Goal: Information Seeking & Learning: Understand process/instructions

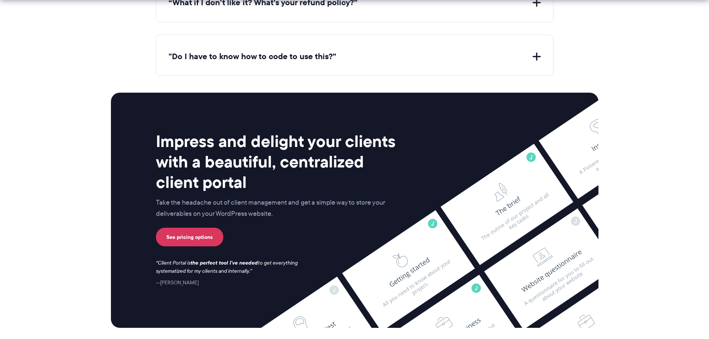
scroll to position [3080, 0]
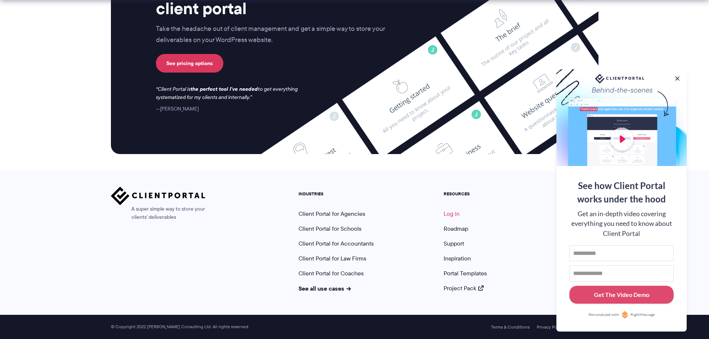
click at [450, 212] on link "Log in" at bounding box center [451, 213] width 16 height 9
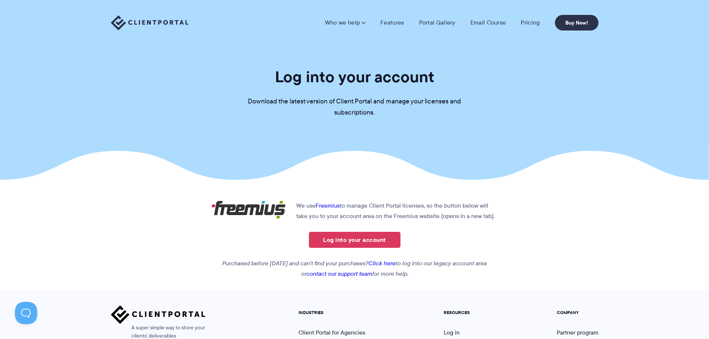
click at [395, 261] on link "Click here" at bounding box center [381, 263] width 27 height 9
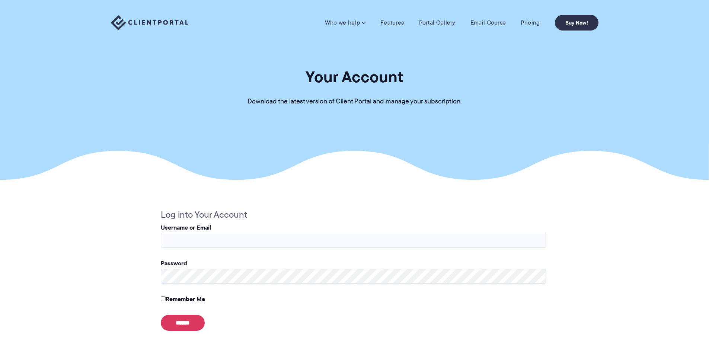
click at [255, 249] on fieldset "Log into Your Account Username or Email Password Remember Me ****** Lost Passwo…" at bounding box center [353, 284] width 385 height 155
click at [246, 240] on input "Username or Email" at bounding box center [353, 240] width 385 height 15
click at [211, 232] on protonpass-control-c98f at bounding box center [211, 227] width 0 height 9
click at [209, 241] on input "Username or Email" at bounding box center [353, 240] width 385 height 15
type input "**********"
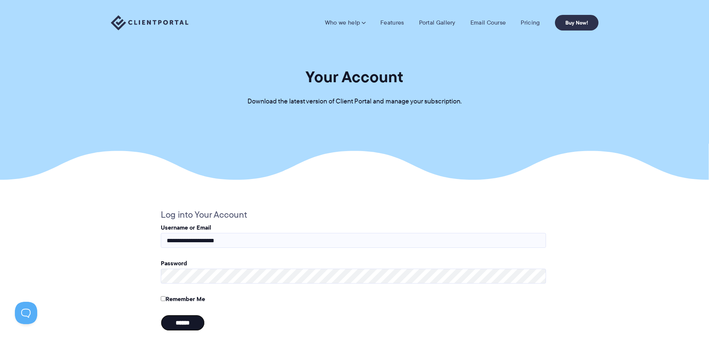
click at [190, 321] on input "******" at bounding box center [183, 323] width 44 height 16
click at [256, 242] on input "Username or Email" at bounding box center [353, 240] width 385 height 15
type input "**********"
click at [192, 323] on input "******" at bounding box center [183, 323] width 44 height 16
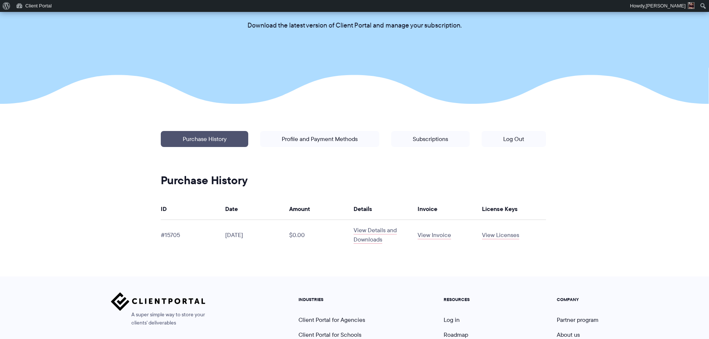
scroll to position [186, 0]
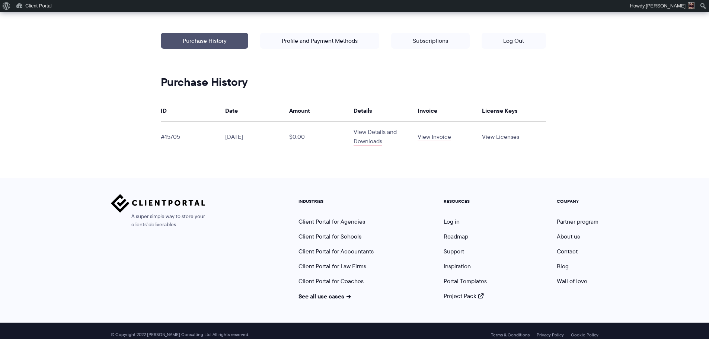
click at [503, 136] on link "View Licenses" at bounding box center [500, 136] width 37 height 9
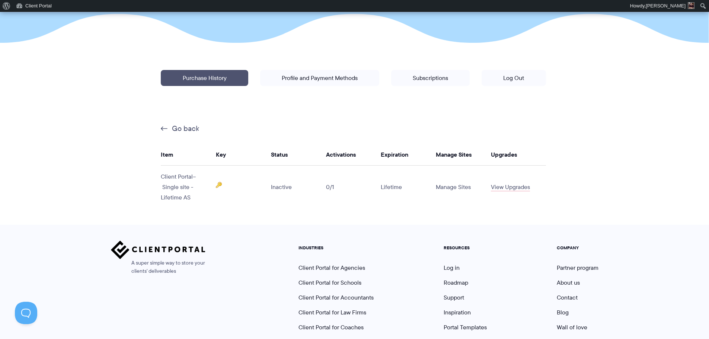
click at [466, 187] on link "Manage Sites" at bounding box center [453, 187] width 35 height 9
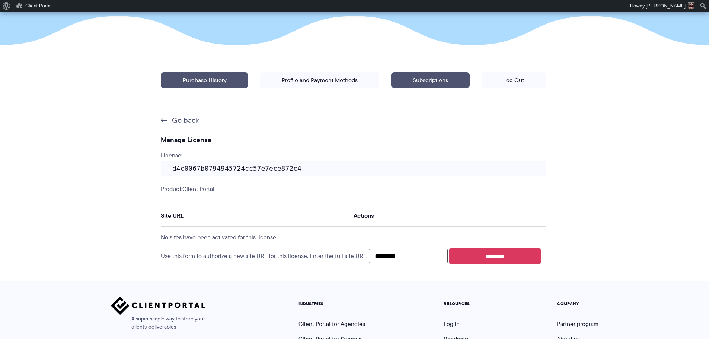
scroll to position [149, 0]
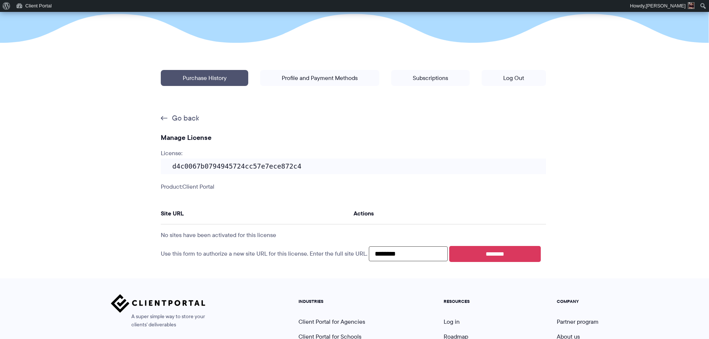
click at [298, 168] on code "d4c0067b0794945724cc57e7ece872c4" at bounding box center [353, 166] width 385 height 16
click at [281, 167] on code "d4c0067b0794945724cc57e7ece872c4" at bounding box center [353, 166] width 385 height 16
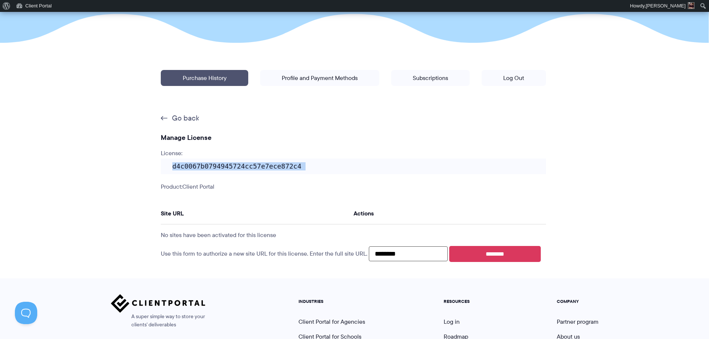
scroll to position [0, 0]
copy p "d4c0067b0794945724cc57e7ece872c4"
click at [426, 257] on input "********" at bounding box center [408, 253] width 79 height 15
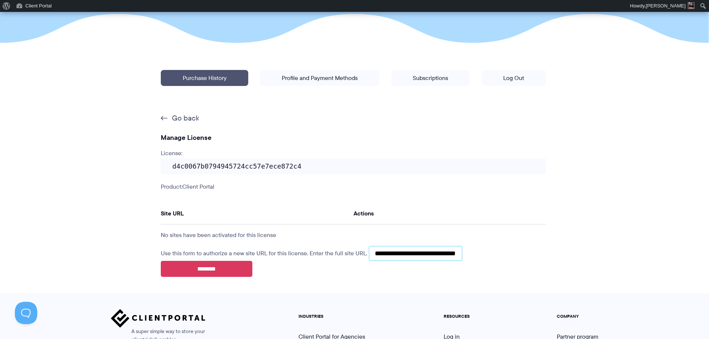
scroll to position [0, 10]
type input "**********"
click at [222, 268] on input "********" at bounding box center [206, 269] width 91 height 16
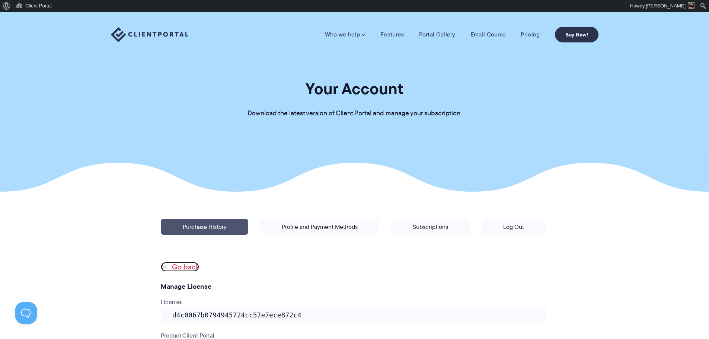
click at [176, 267] on link "Go back" at bounding box center [180, 267] width 38 height 10
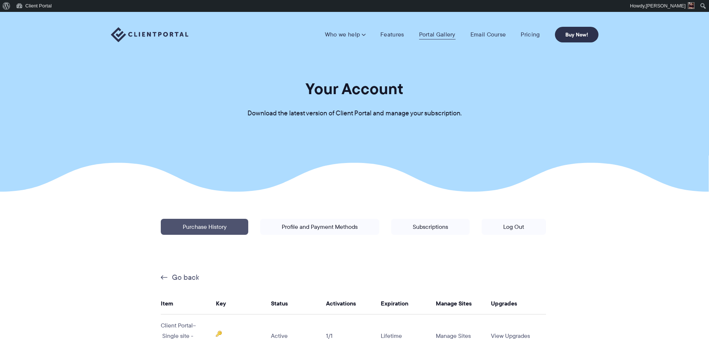
click at [441, 35] on link "Portal Gallery" at bounding box center [437, 34] width 36 height 7
click at [163, 276] on link "Go back" at bounding box center [180, 277] width 38 height 10
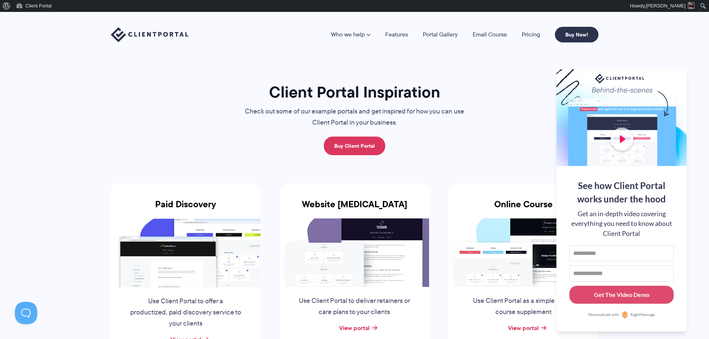
click at [490, 173] on li "Online Course Use Client Portal as a simple online course supplement View porta…" at bounding box center [523, 274] width 169 height 211
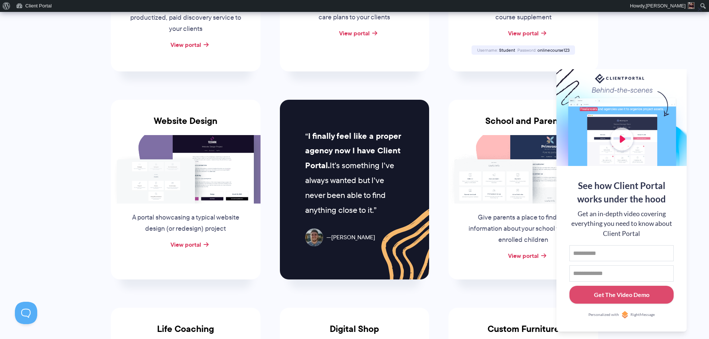
scroll to position [298, 0]
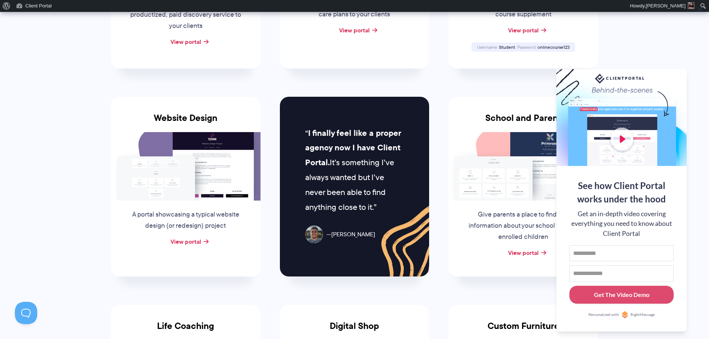
click at [694, 97] on section "Client Portal Inspiration Check out some of our example portals and get inspire…" at bounding box center [354, 224] width 709 height 1020
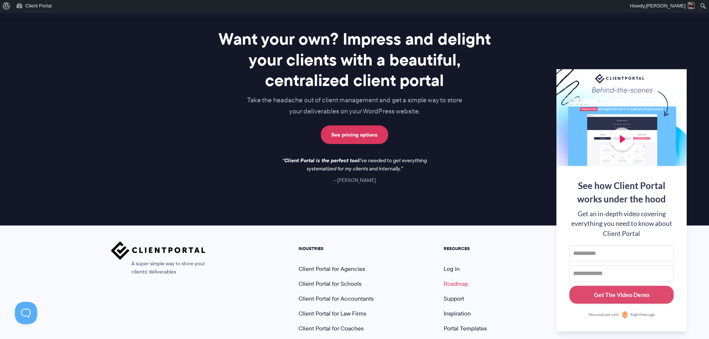
scroll to position [1096, 0]
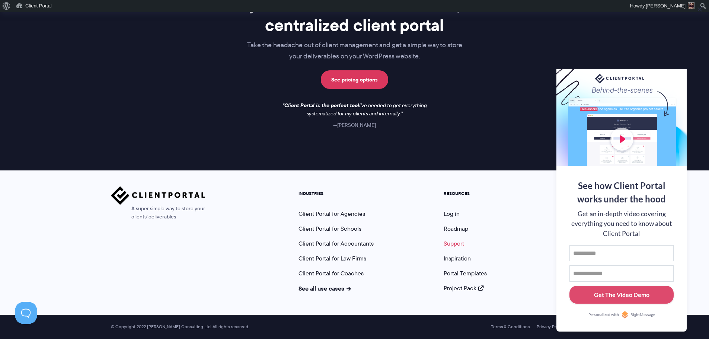
click at [458, 244] on link "Support" at bounding box center [453, 243] width 20 height 9
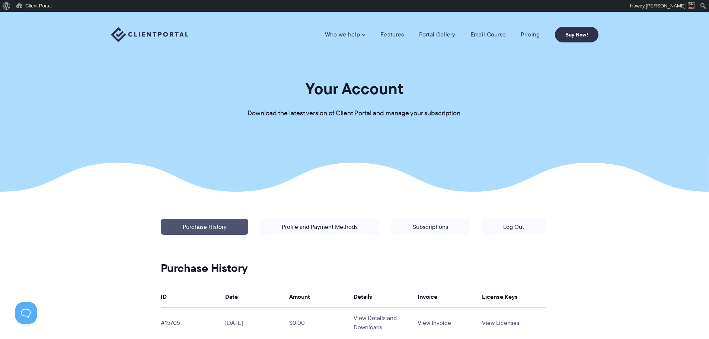
click at [383, 316] on link "View Details and Downloads" at bounding box center [374, 323] width 43 height 18
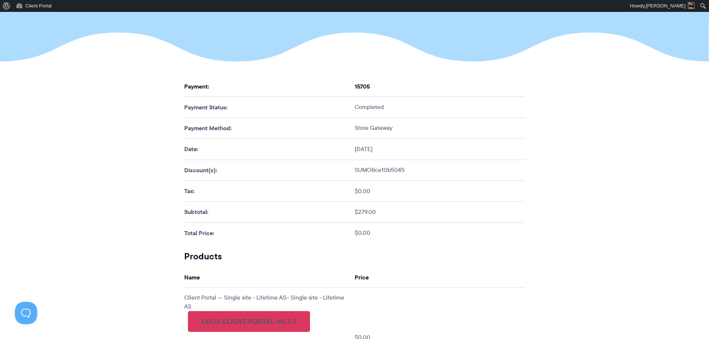
scroll to position [223, 0]
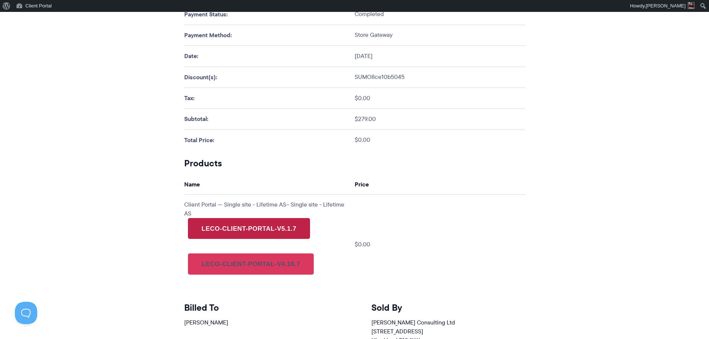
click at [263, 228] on link "leco-client-portal-v5.1.7" at bounding box center [249, 228] width 122 height 21
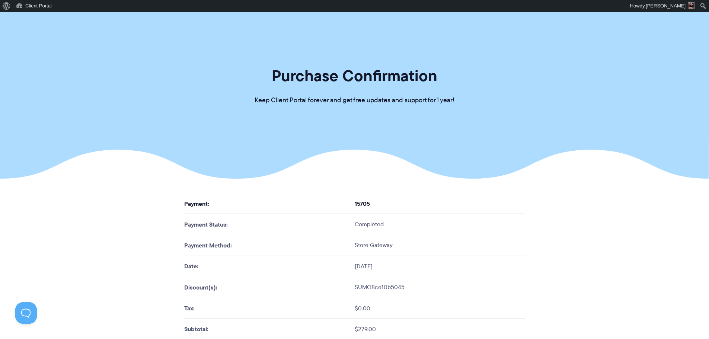
scroll to position [0, 0]
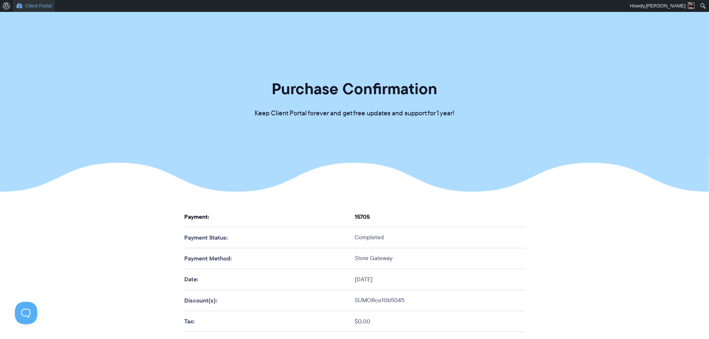
click at [29, 6] on link "Client Portal" at bounding box center [34, 6] width 42 height 12
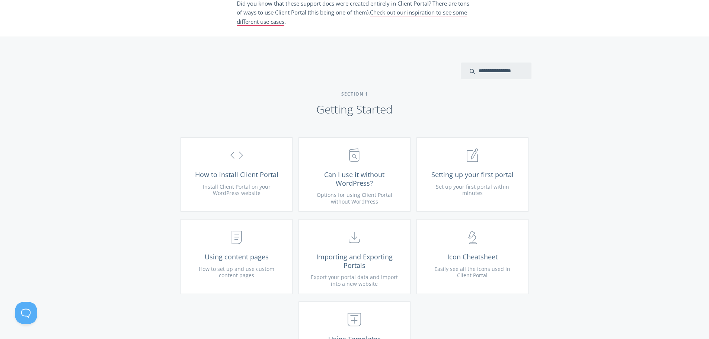
scroll to position [186, 0]
click at [225, 171] on span "How to install Client Portal" at bounding box center [236, 174] width 89 height 9
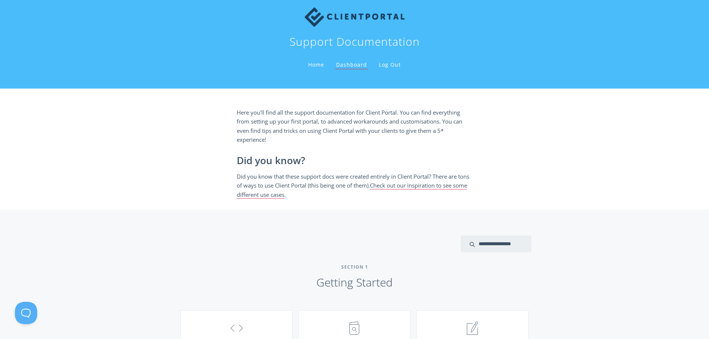
scroll to position [0, 0]
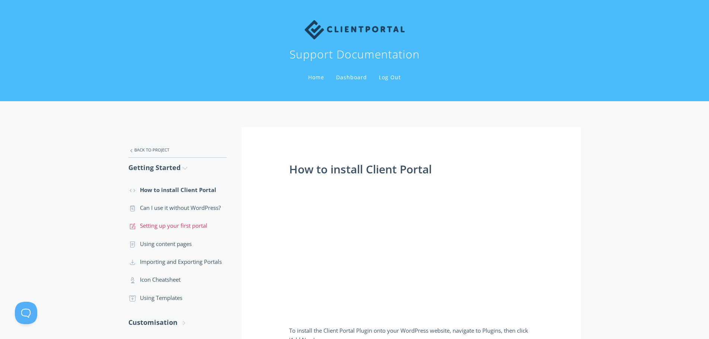
click at [188, 222] on link ".st0{fill:none;stroke:#000000;stroke-width:2;stroke-miterlimit:10;} 1. General …" at bounding box center [177, 225] width 98 height 18
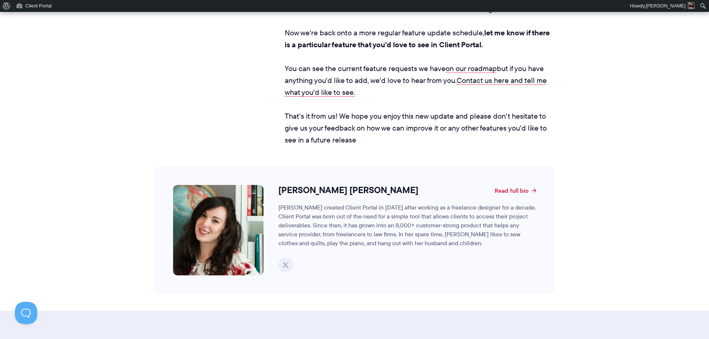
scroll to position [1116, 0]
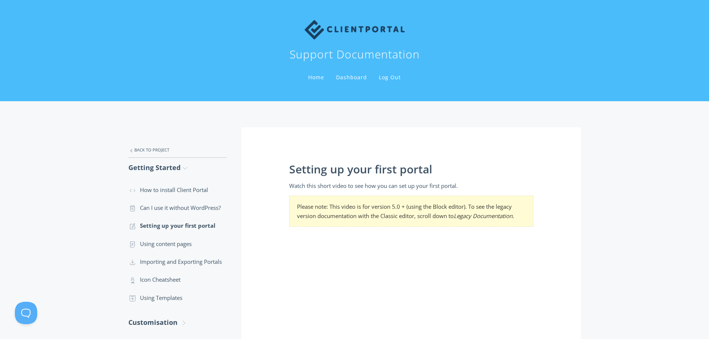
drag, startPoint x: 470, startPoint y: 263, endPoint x: 324, endPoint y: 111, distance: 211.2
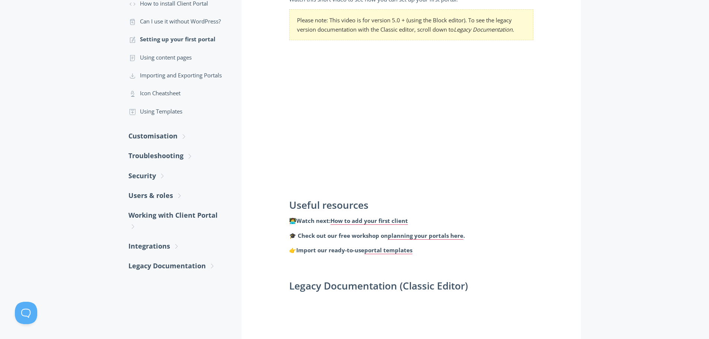
scroll to position [186, 0]
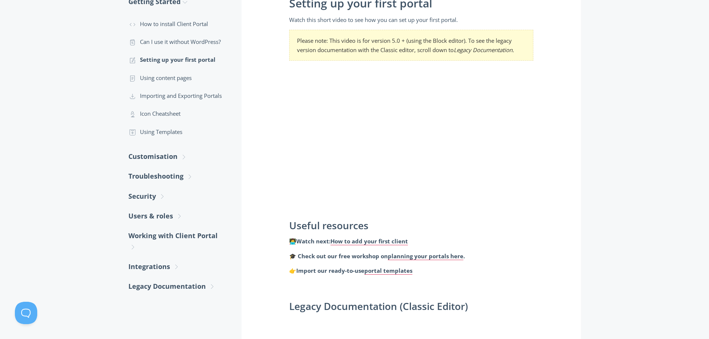
scroll to position [149, 0]
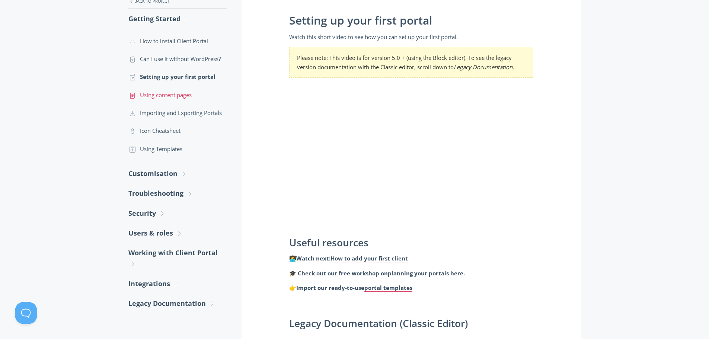
click at [161, 93] on link ".st0{fill:none;stroke:#000000;stroke-width:2;stroke-miterlimit:10;} Untitled-15…" at bounding box center [177, 95] width 98 height 18
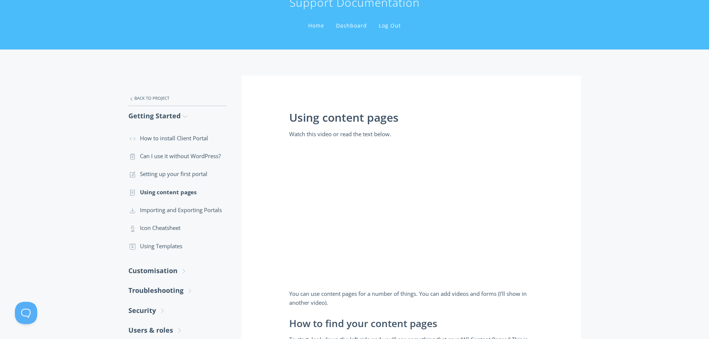
scroll to position [149, 0]
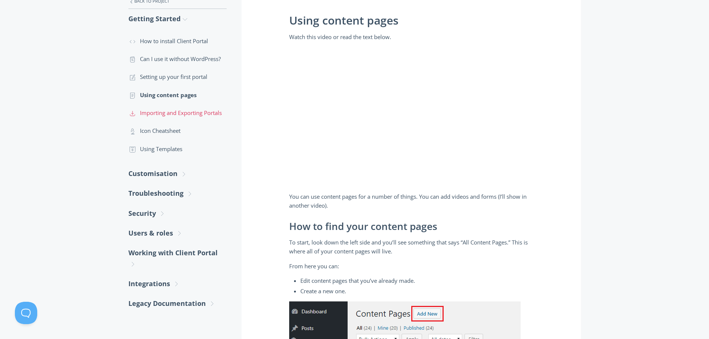
click at [171, 113] on link ".st0{fill:none;stroke:#000000;stroke-width:2;stroke-miterlimit:10;} Untitled-15…" at bounding box center [177, 113] width 98 height 18
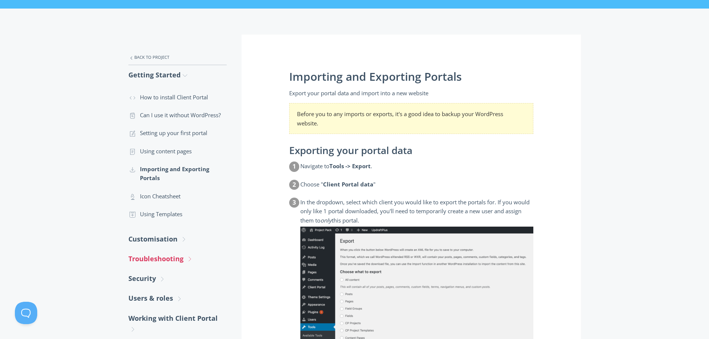
scroll to position [186, 0]
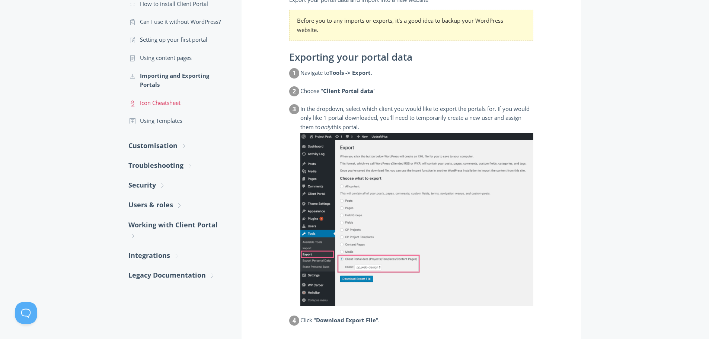
click at [156, 100] on link ".st0{fill:none;stroke:#000000;stroke-width:2;stroke-miterlimit:10;} Untitled-25…" at bounding box center [177, 103] width 98 height 18
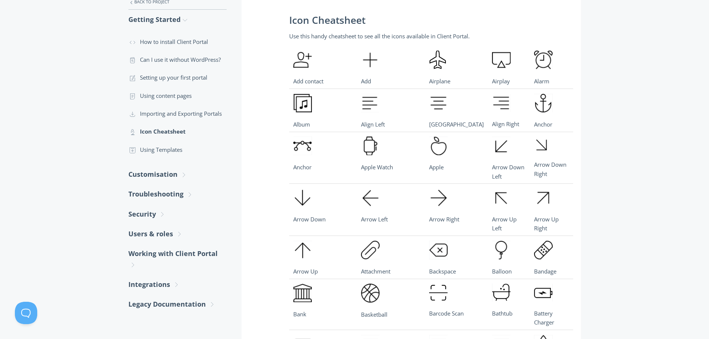
scroll to position [149, 0]
drag, startPoint x: 317, startPoint y: 60, endPoint x: 281, endPoint y: 60, distance: 36.1
click at [425, 56] on td "Airplane" at bounding box center [456, 66] width 63 height 43
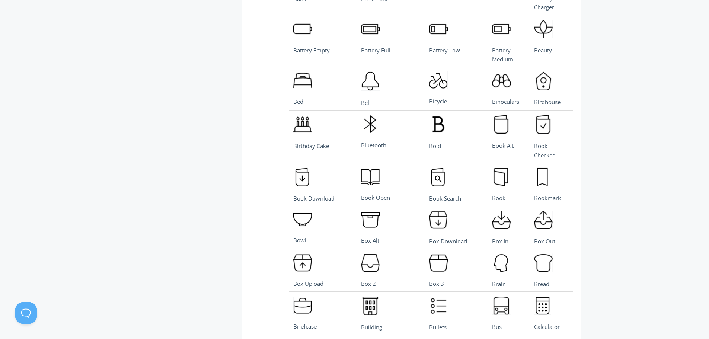
scroll to position [0, 0]
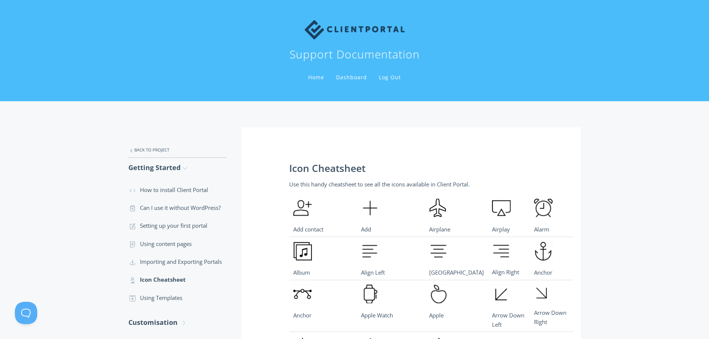
drag, startPoint x: 396, startPoint y: 187, endPoint x: 128, endPoint y: 77, distance: 290.7
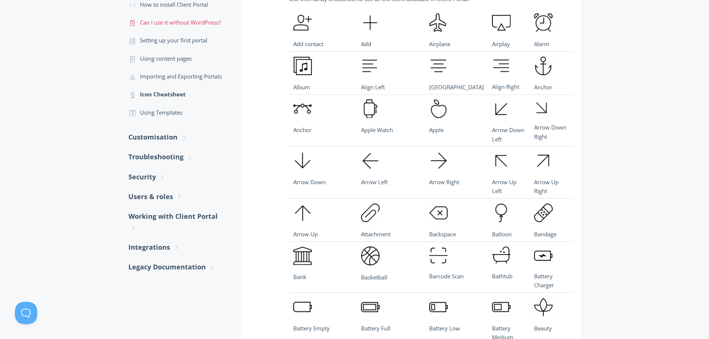
scroll to position [186, 0]
click at [176, 111] on link ".st0{fill:none;stroke:#000000;stroke-width:2;stroke-miterlimit:10;} Untitled-18…" at bounding box center [177, 112] width 98 height 18
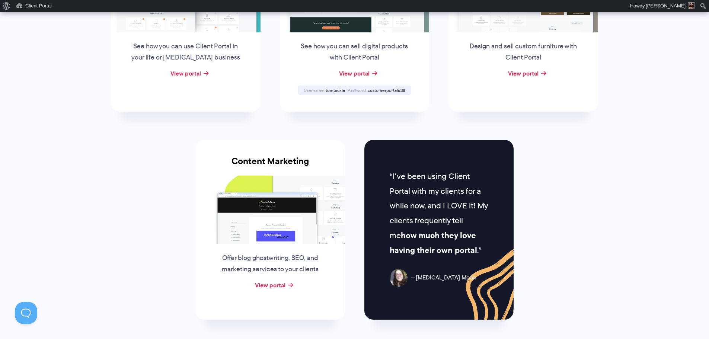
scroll to position [687, 0]
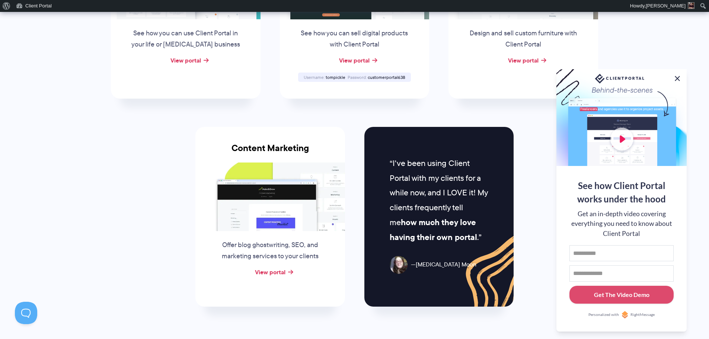
click at [675, 75] on button at bounding box center [676, 78] width 9 height 9
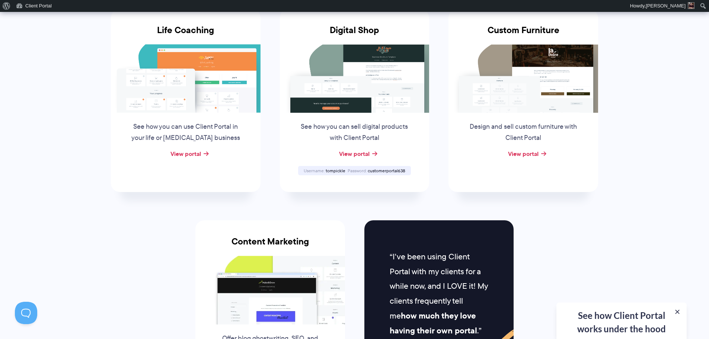
scroll to position [798, 0]
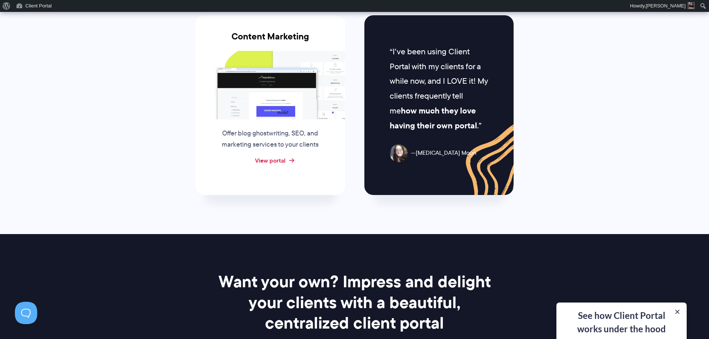
click at [279, 158] on link "View portal" at bounding box center [270, 160] width 30 height 9
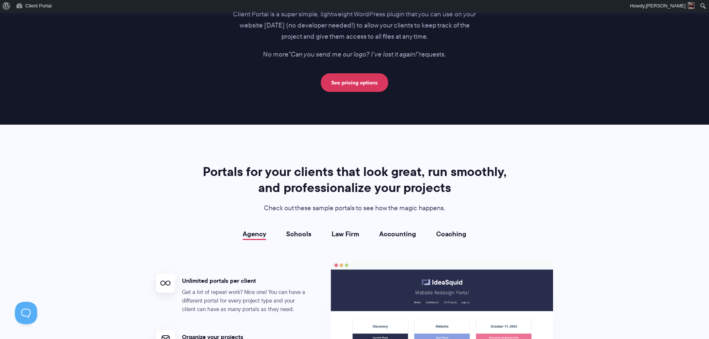
scroll to position [1970, 0]
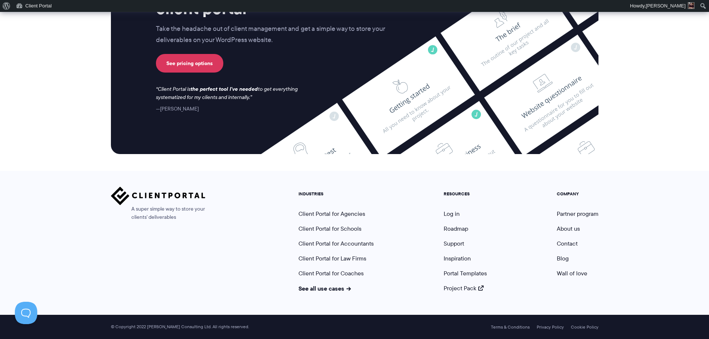
drag, startPoint x: 447, startPoint y: 117, endPoint x: 453, endPoint y: 254, distance: 137.4
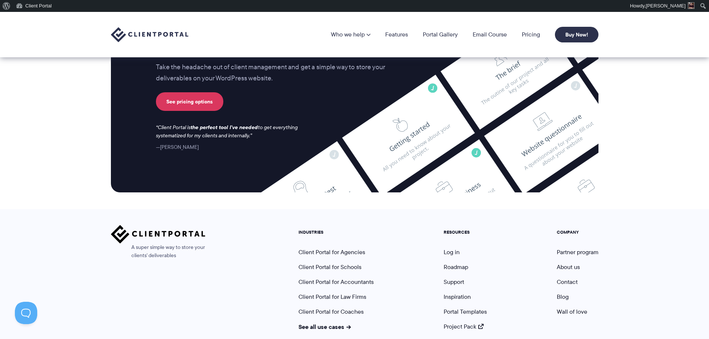
scroll to position [2943, 0]
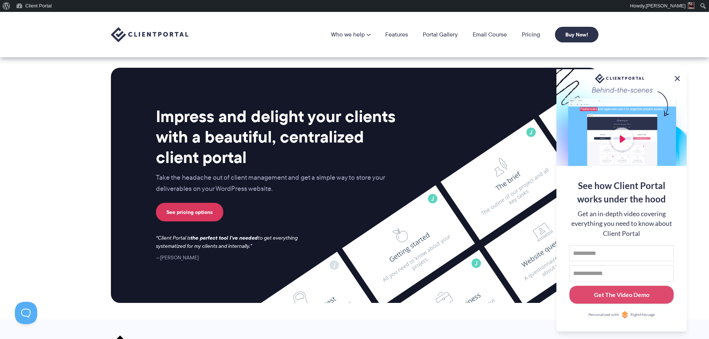
click at [674, 75] on button at bounding box center [676, 78] width 9 height 9
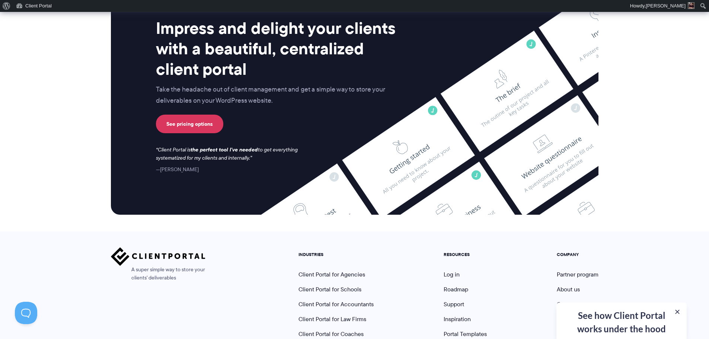
scroll to position [3092, 0]
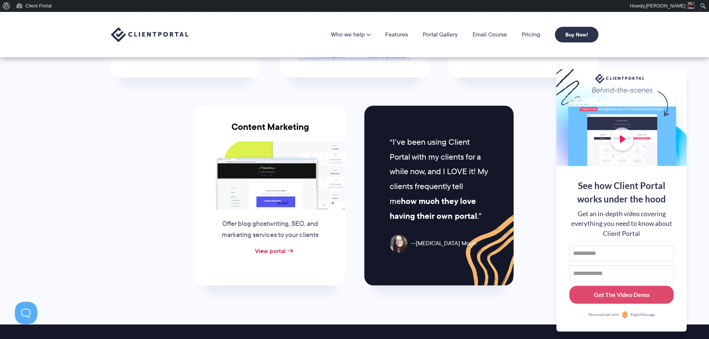
scroll to position [707, 0]
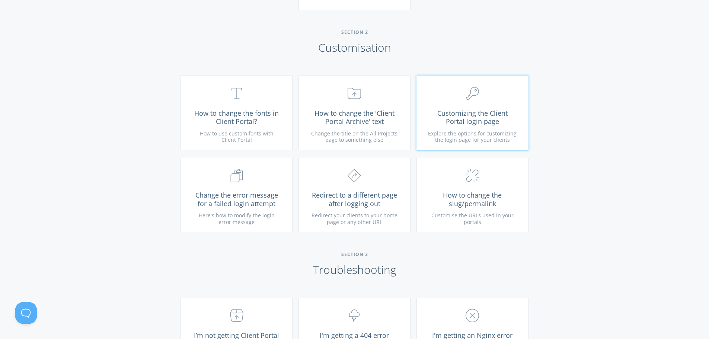
scroll to position [558, 0]
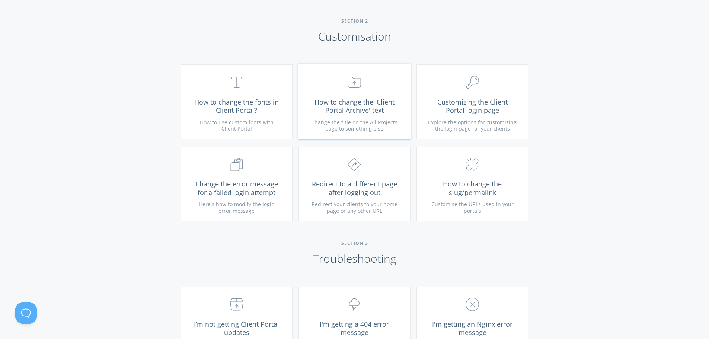
click at [382, 107] on span "How to change the 'Client Portal Archive' text" at bounding box center [354, 106] width 89 height 17
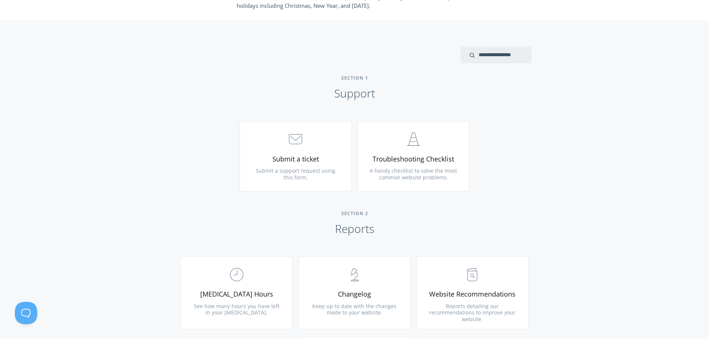
scroll to position [310, 0]
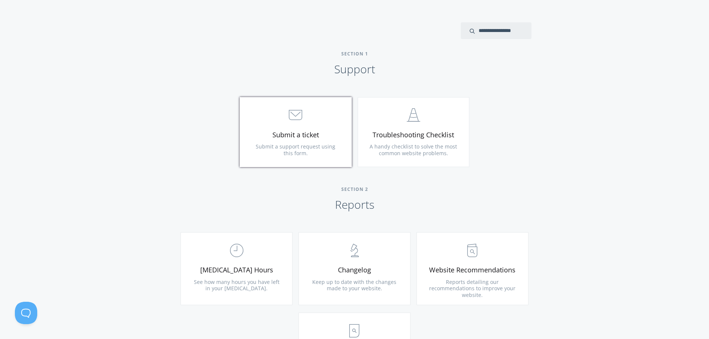
click at [314, 137] on span "Submit a ticket" at bounding box center [295, 135] width 89 height 9
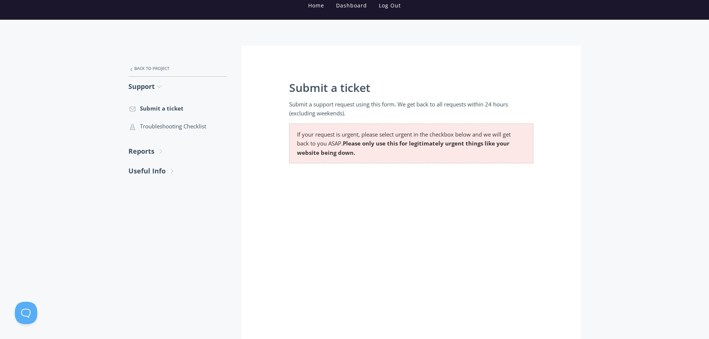
scroll to position [112, 0]
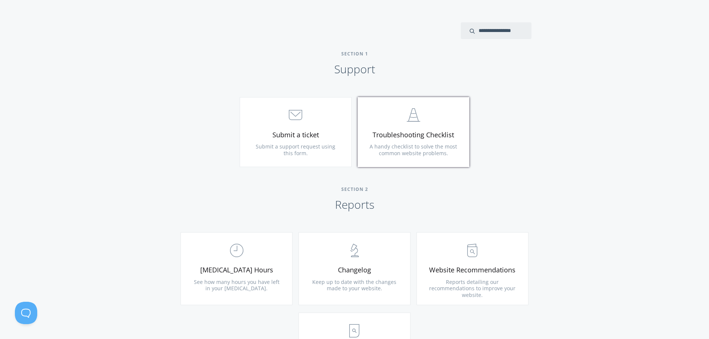
click at [439, 135] on span "Troubleshooting Checklist" at bounding box center [413, 135] width 89 height 9
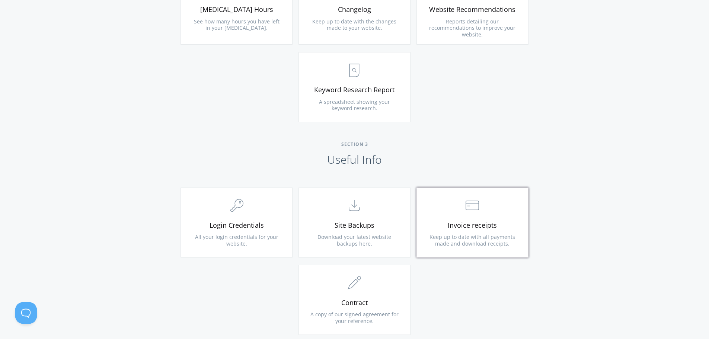
scroll to position [645, 0]
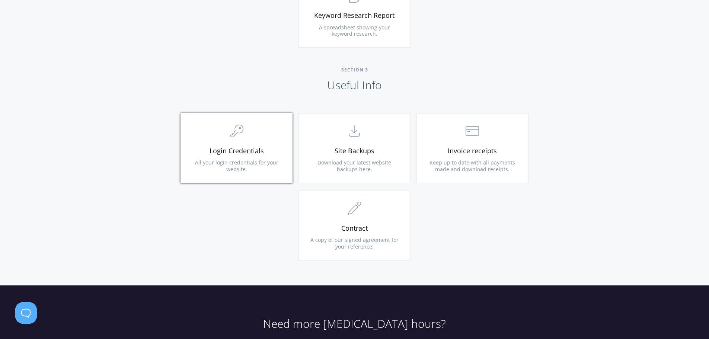
click at [217, 137] on span ".cls-1{fill:none;stroke:#000;stroke-miterlimit:10;stroke-width:2px;} 1. General" at bounding box center [236, 131] width 89 height 23
click at [221, 152] on span "Login Credentials" at bounding box center [236, 151] width 89 height 9
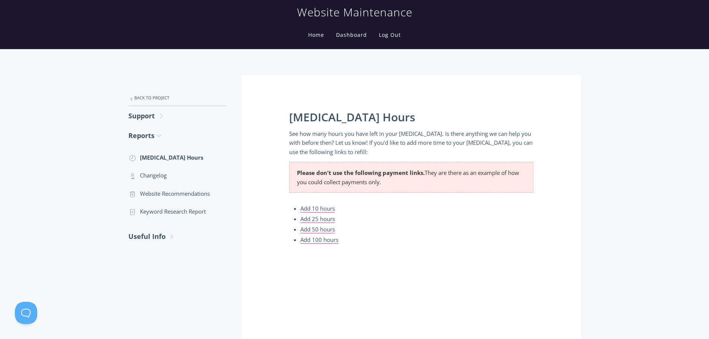
scroll to position [74, 0]
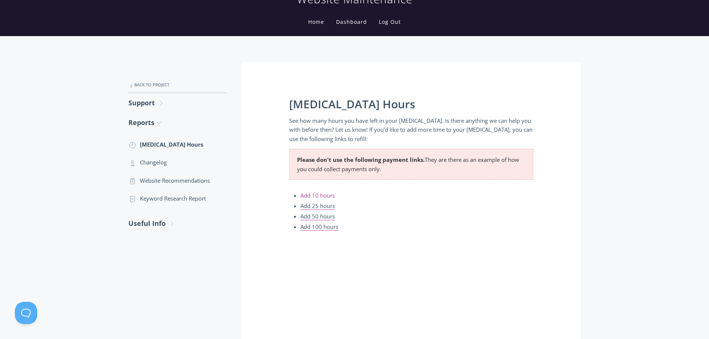
click at [319, 193] on link "Add 10 hours" at bounding box center [317, 196] width 35 height 8
click at [316, 207] on link "Add 25 hours" at bounding box center [317, 206] width 35 height 8
click at [329, 218] on link "Add 50 hours" at bounding box center [317, 216] width 35 height 8
click at [305, 227] on link "Add 100 hours" at bounding box center [319, 227] width 38 height 8
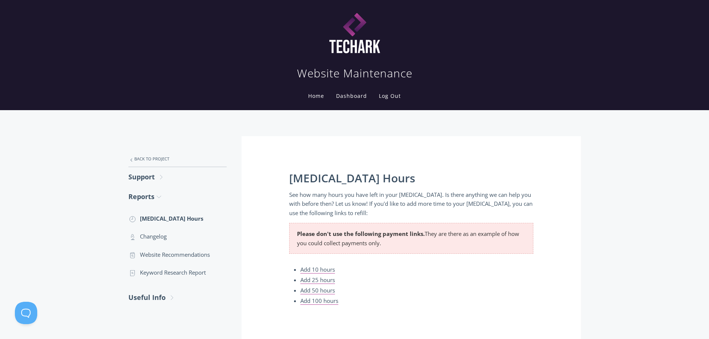
scroll to position [0, 0]
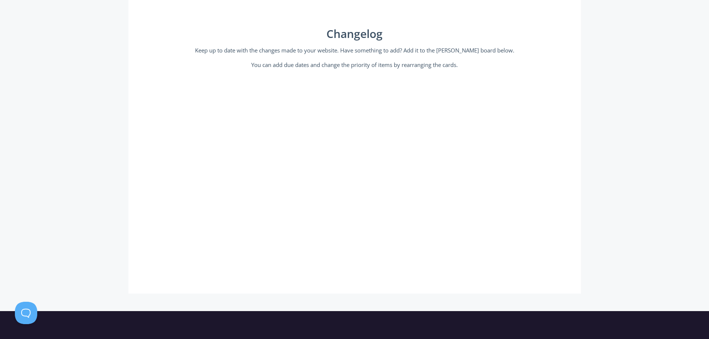
scroll to position [149, 0]
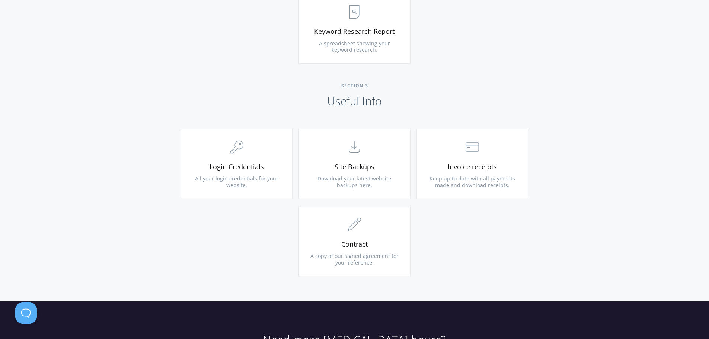
scroll to position [632, 0]
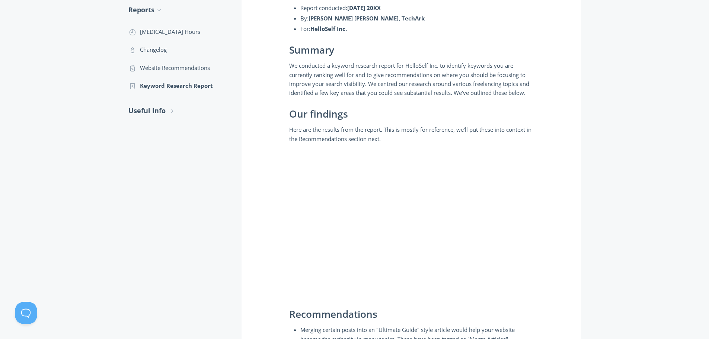
scroll to position [186, 0]
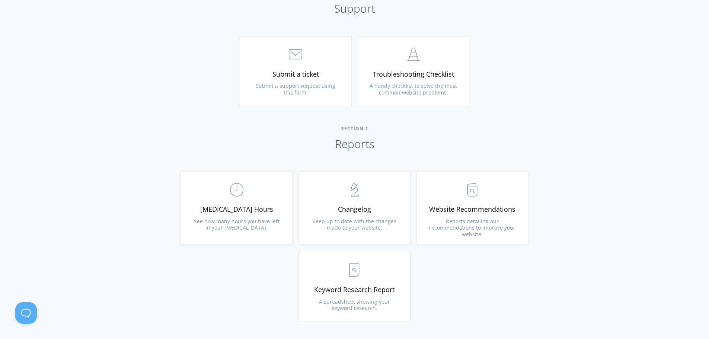
scroll to position [372, 0]
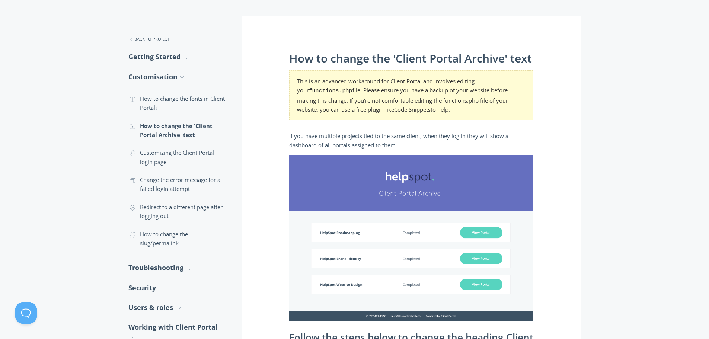
scroll to position [112, 0]
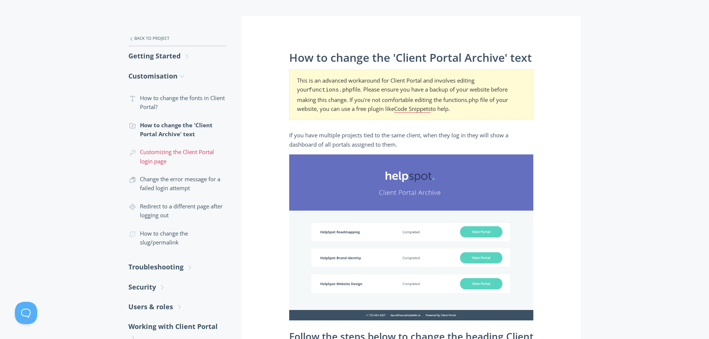
click at [187, 154] on link ".cls-1{fill:none;stroke:#000;stroke-miterlimit:10;stroke-width:2px;} 1. General…" at bounding box center [177, 156] width 98 height 27
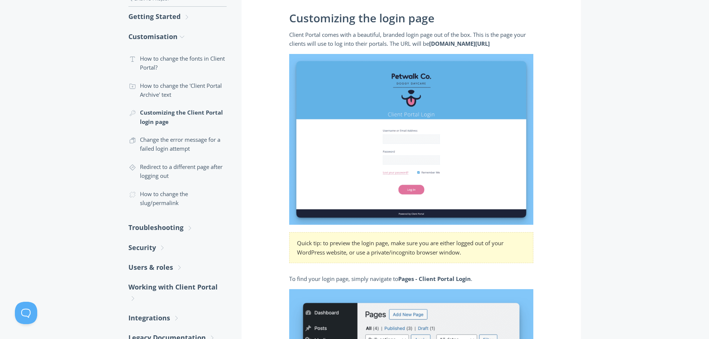
scroll to position [149, 0]
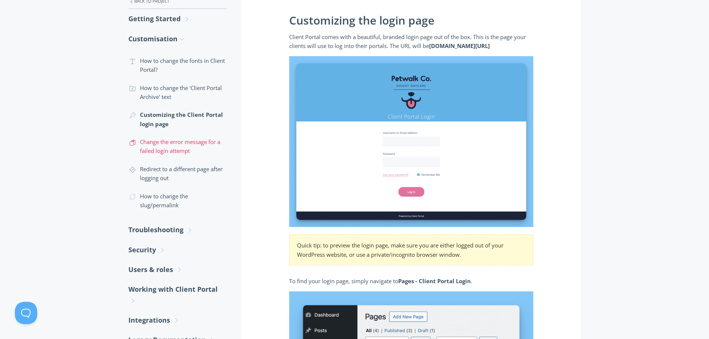
click at [197, 150] on link ".st0{fill:none;stroke:#000000;stroke-width:2;stroke-miterlimit:10;} Untitled-16…" at bounding box center [177, 146] width 98 height 27
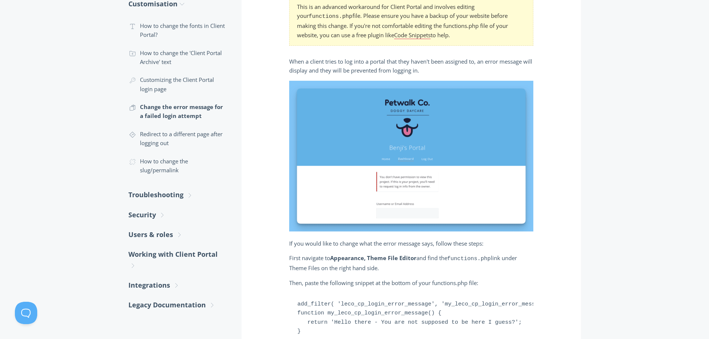
scroll to position [179, 0]
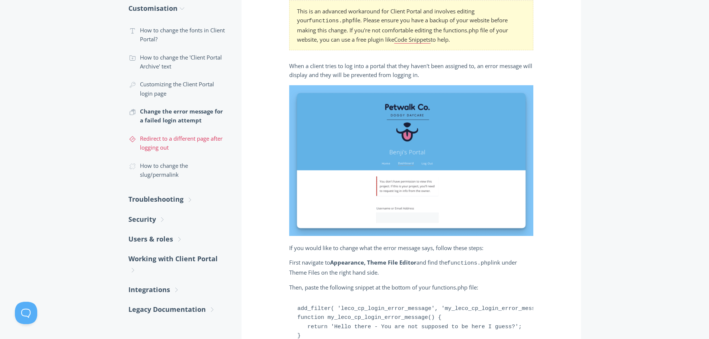
click at [213, 137] on link ".st0{fill:none;stroke:#000000;stroke-width:2;stroke-miterlimit:10;} Untitled-24…" at bounding box center [177, 142] width 98 height 27
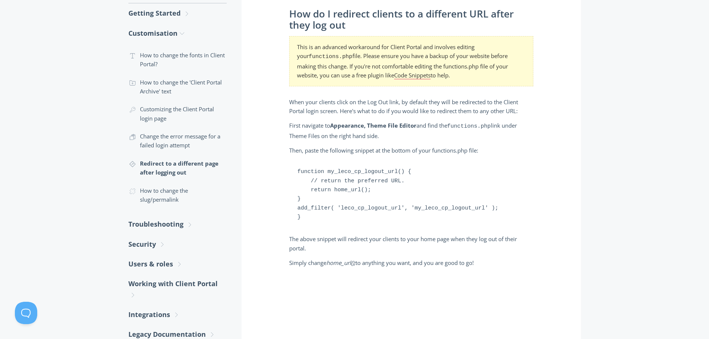
scroll to position [186, 0]
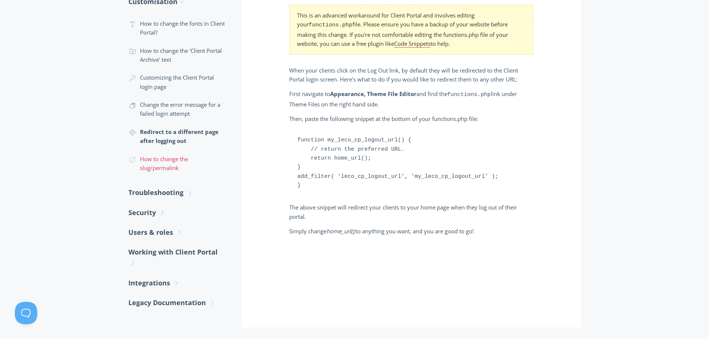
click at [182, 165] on link ".cls-1{fill:none;stroke:#000;stroke-miterlimit:10;stroke-width:2px;} 1. General…" at bounding box center [177, 163] width 98 height 27
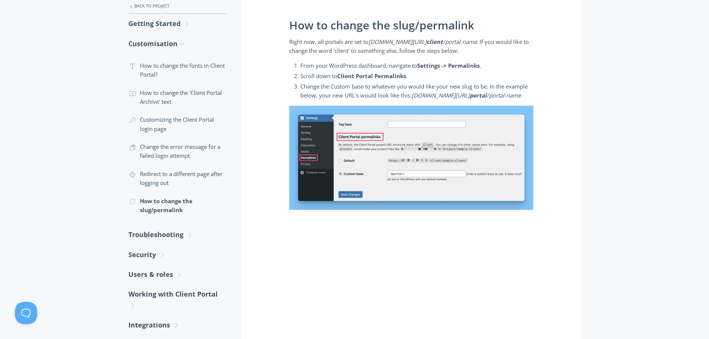
scroll to position [260, 0]
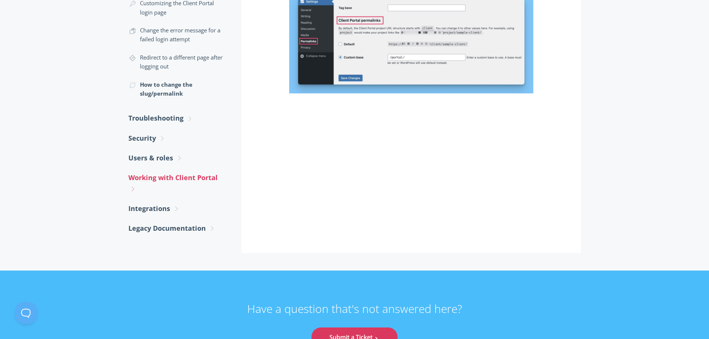
click at [162, 173] on link "Working with Client Portal .st0{fill:none;stroke:#000000;stroke-width:2;stroke-…" at bounding box center [177, 183] width 98 height 31
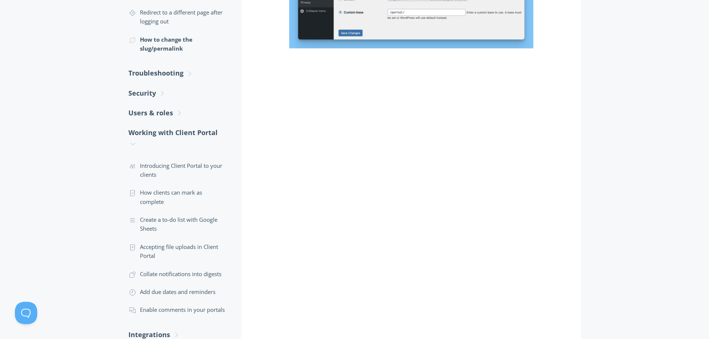
scroll to position [372, 0]
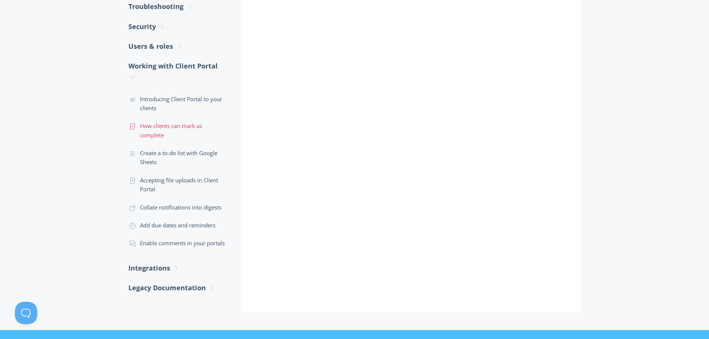
click at [174, 128] on link ".st0{fill:none;stroke:#000000;stroke-width:2;stroke-miterlimit:10;} Untitled-15…" at bounding box center [177, 130] width 98 height 27
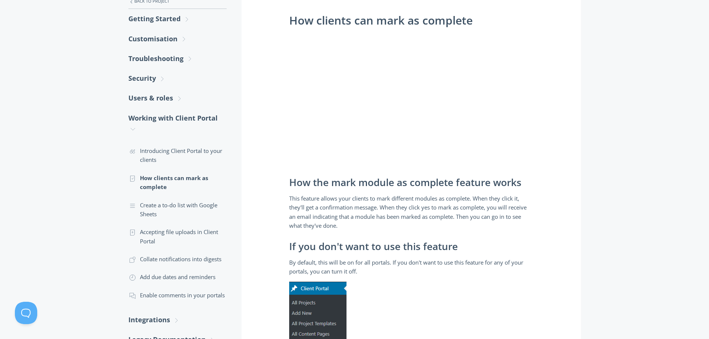
scroll to position [186, 0]
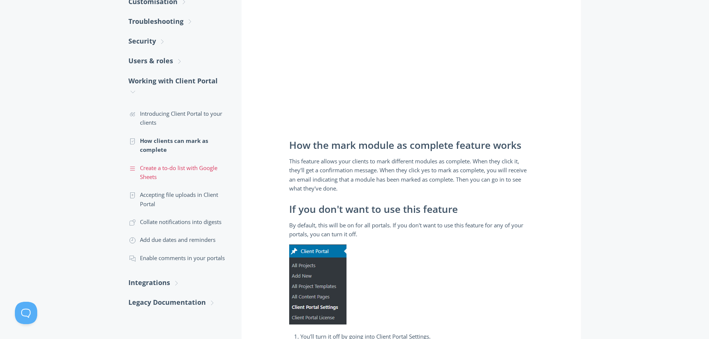
click at [204, 166] on link ".st0{fill:none;stroke:#000000;stroke-width:2;stroke-miterlimit:10;} Untitled-16…" at bounding box center [177, 172] width 98 height 27
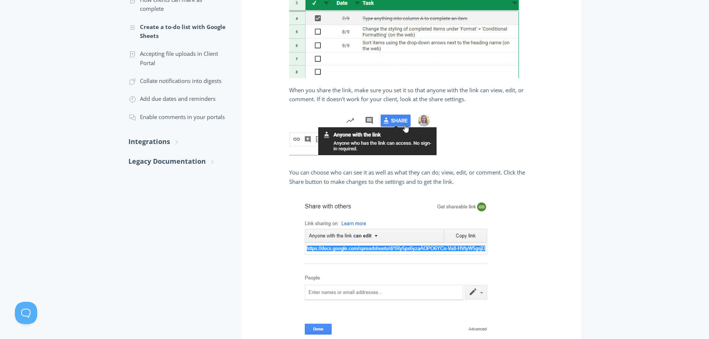
scroll to position [209, 0]
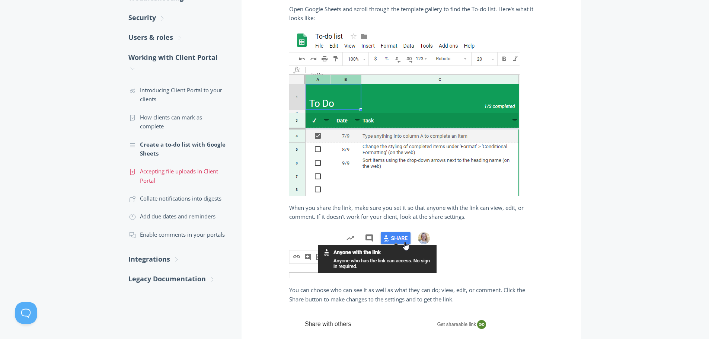
click at [174, 175] on link ".st0{fill:none;stroke:#000000;stroke-width:2;stroke-miterlimit:10;} Untitled-15…" at bounding box center [177, 175] width 98 height 27
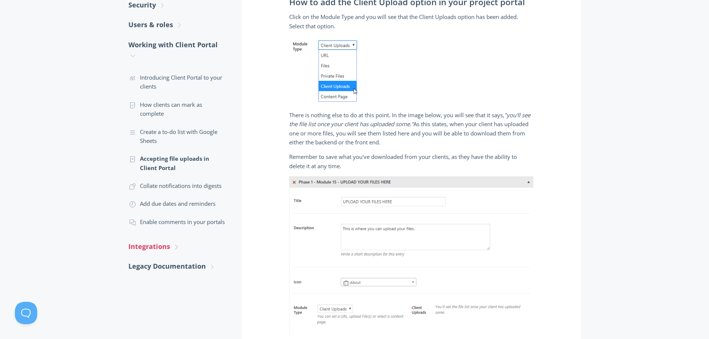
scroll to position [223, 0]
click at [193, 222] on link ".st0{fill:none;stroke:#000000;stroke-width:2;stroke-miterlimit:10;} 3. Communic…" at bounding box center [177, 221] width 98 height 18
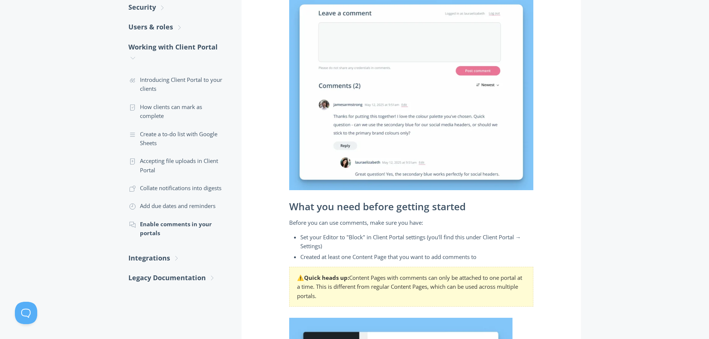
scroll to position [314, 0]
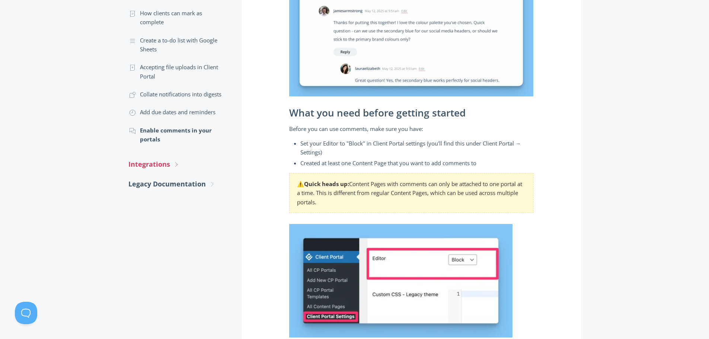
click at [161, 164] on link "Integrations .st0{fill:none;stroke:#000000;stroke-width:2;stroke-miterlimit:10;…" at bounding box center [177, 164] width 98 height 20
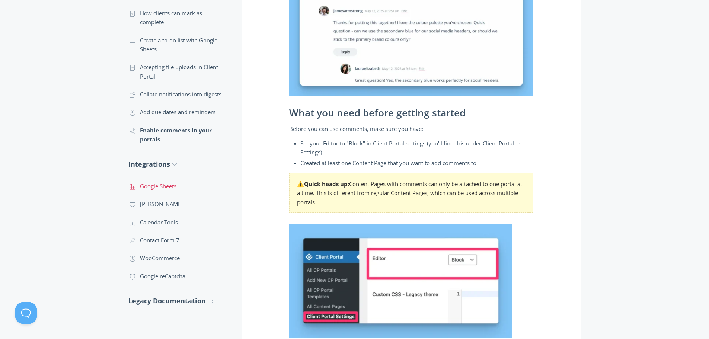
click at [161, 181] on link ".st0{fill:none;stroke:#000000;stroke-width:2;stroke-miterlimit:10;} 2. Design -…" at bounding box center [177, 186] width 98 height 18
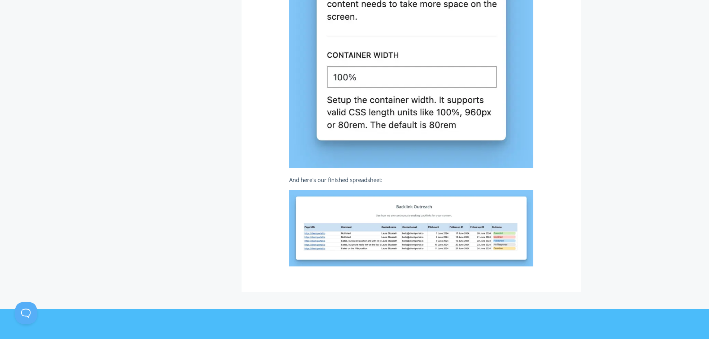
scroll to position [1952, 0]
